Goal: Information Seeking & Learning: Check status

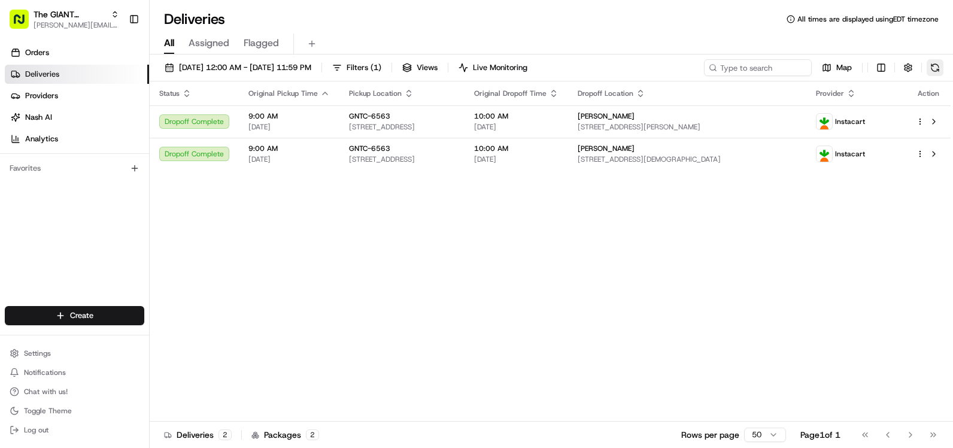
click at [929, 71] on button at bounding box center [935, 67] width 17 height 17
click at [939, 71] on button at bounding box center [935, 67] width 17 height 17
click at [937, 69] on button at bounding box center [935, 67] width 17 height 17
click at [102, 15] on span "The GIANT Company" at bounding box center [70, 14] width 72 height 12
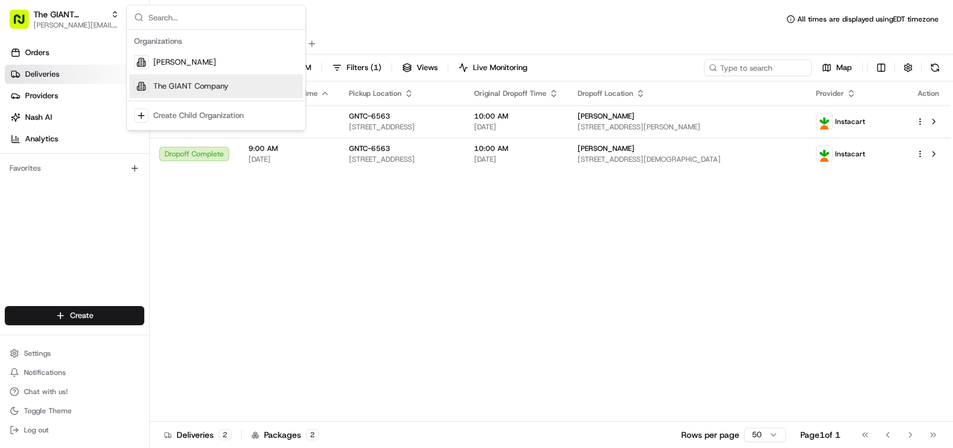
click at [208, 85] on span "The GIANT Company" at bounding box center [190, 86] width 75 height 11
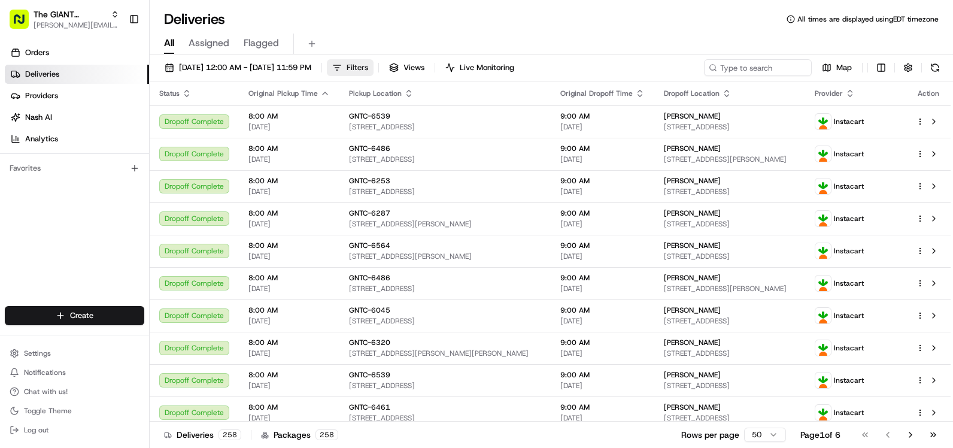
click at [368, 62] on span "Filters" at bounding box center [358, 67] width 22 height 11
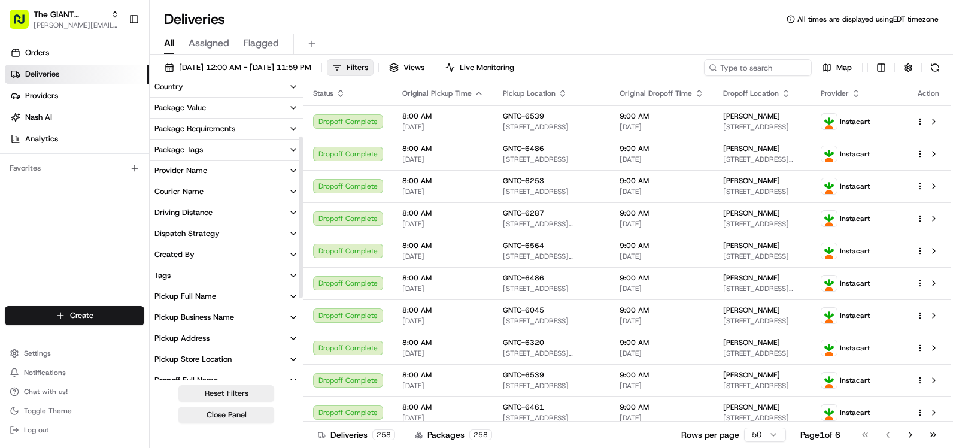
scroll to position [145, 0]
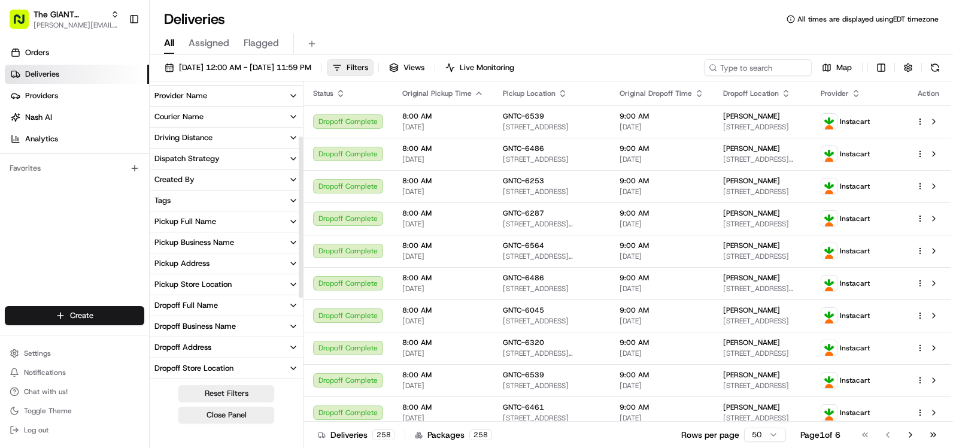
click at [259, 274] on button "Pickup Store Location" at bounding box center [226, 284] width 153 height 20
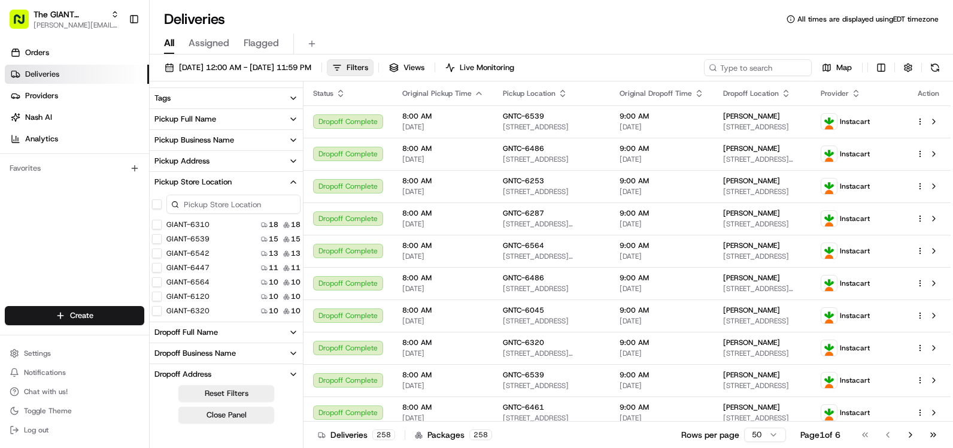
drag, startPoint x: 229, startPoint y: 181, endPoint x: 215, endPoint y: 202, distance: 25.6
click at [216, 202] on input at bounding box center [233, 204] width 134 height 19
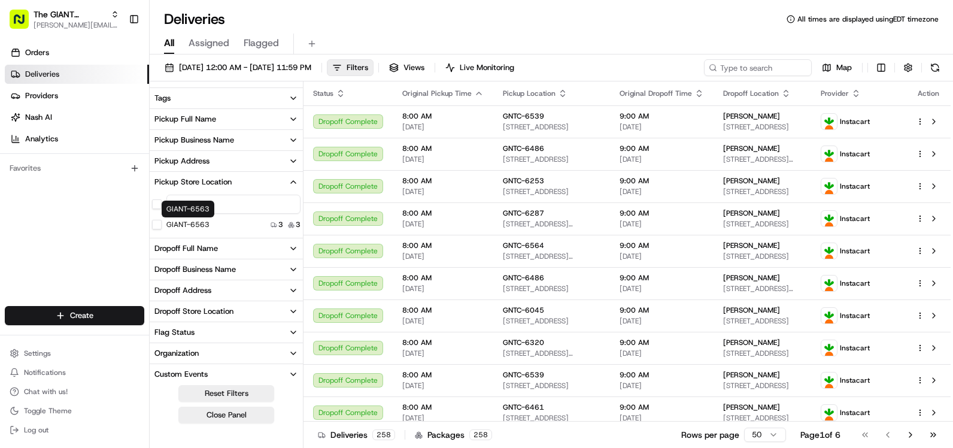
type input "6563"
click at [205, 225] on label "GIANT-6563" at bounding box center [187, 225] width 43 height 10
click at [162, 225] on button "GIANT-6563" at bounding box center [157, 225] width 10 height 10
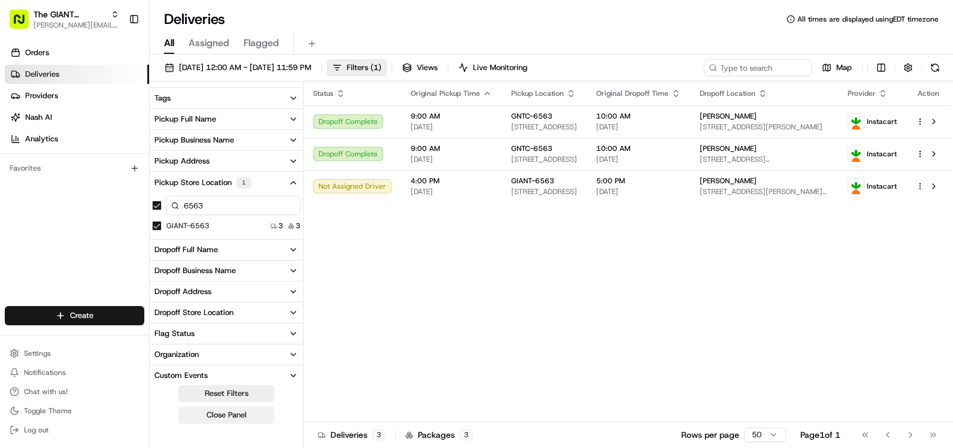
click at [224, 420] on button "Close Panel" at bounding box center [226, 414] width 96 height 17
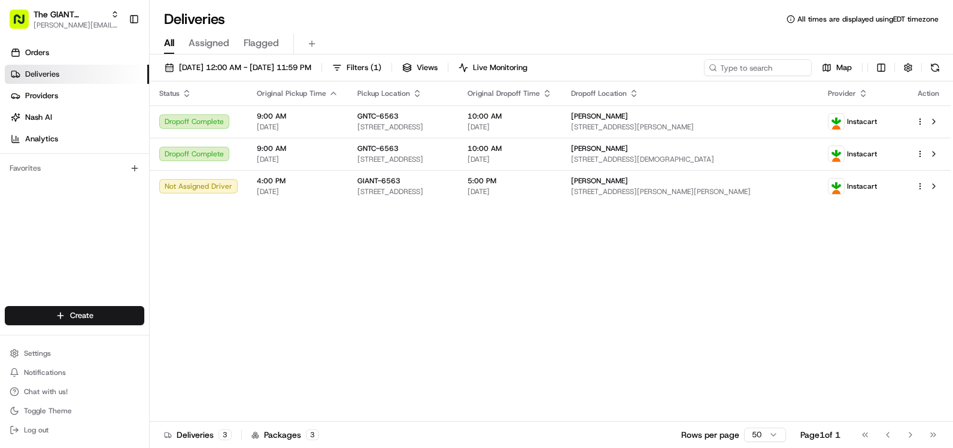
click at [456, 250] on div "Status Original Pickup Time Pickup Location Original Dropoff Time Dropoff Locat…" at bounding box center [550, 251] width 801 height 340
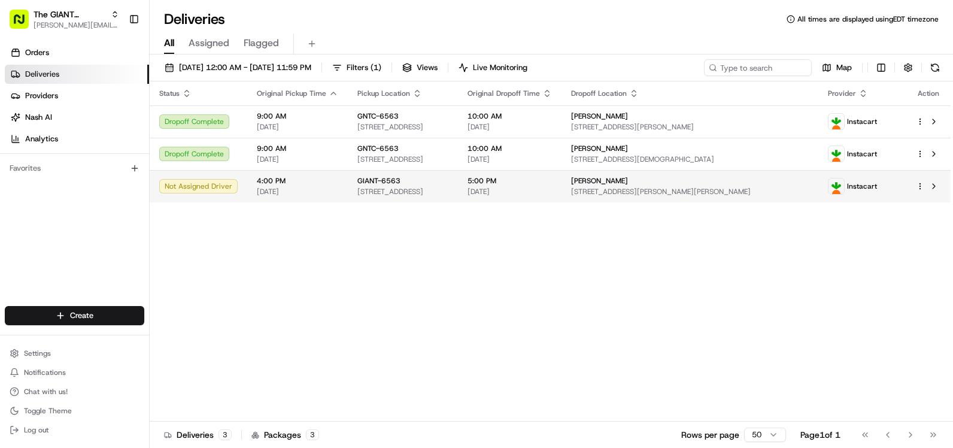
click at [448, 187] on span "[STREET_ADDRESS]" at bounding box center [402, 192] width 91 height 10
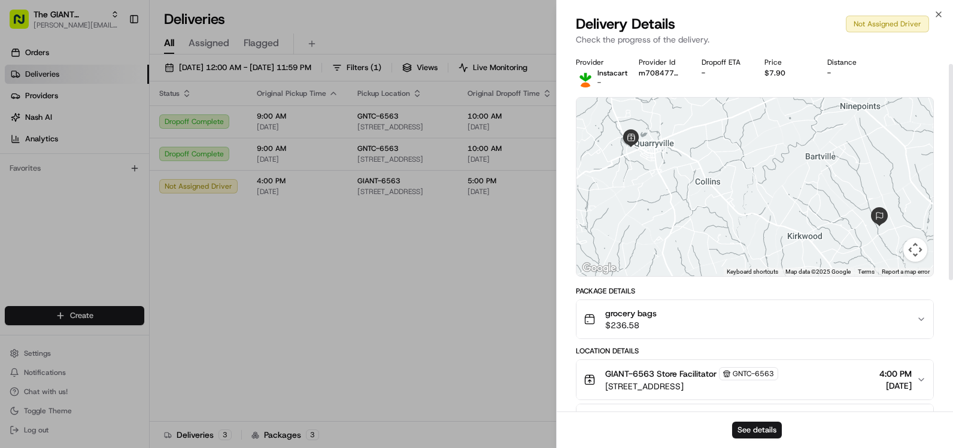
scroll to position [60, 0]
